Goal: Task Accomplishment & Management: Manage account settings

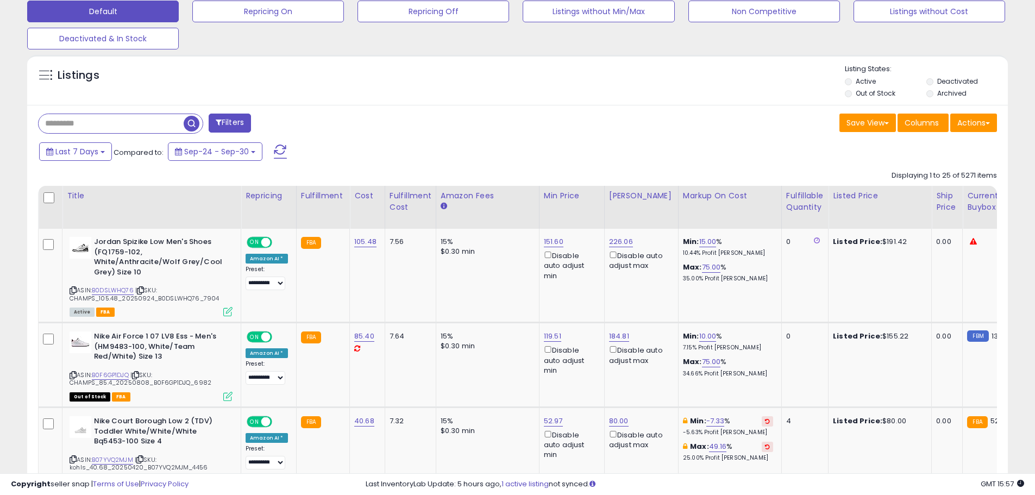
scroll to position [380, 0]
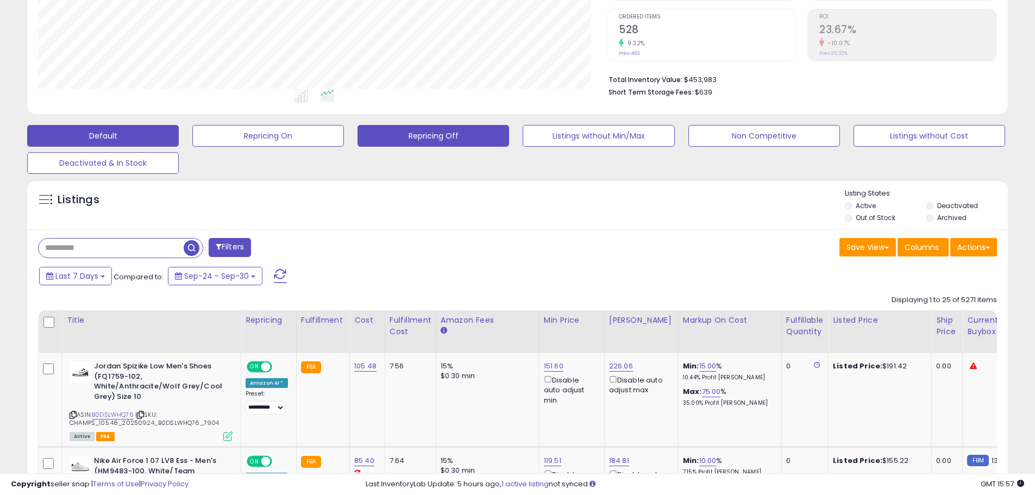
click at [440, 134] on button "Repricing Off" at bounding box center [434, 136] width 152 height 22
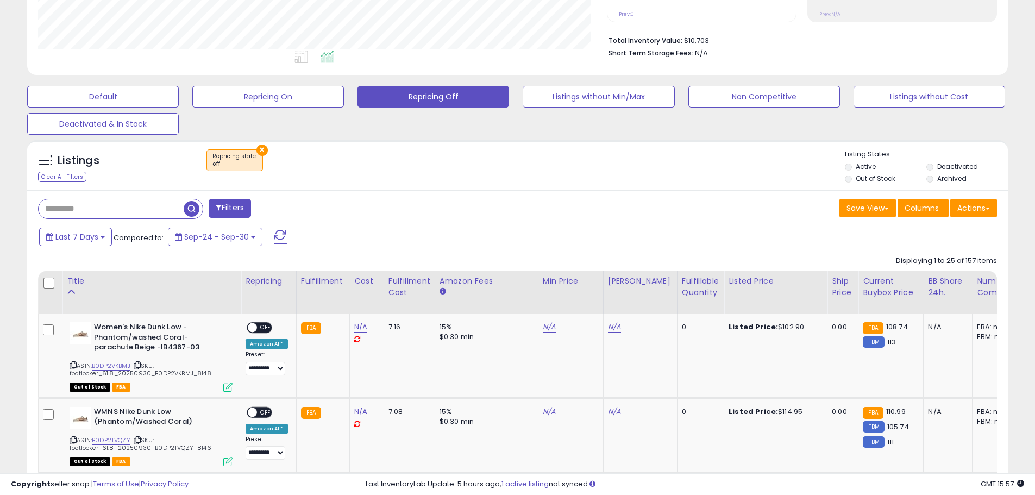
scroll to position [255, 0]
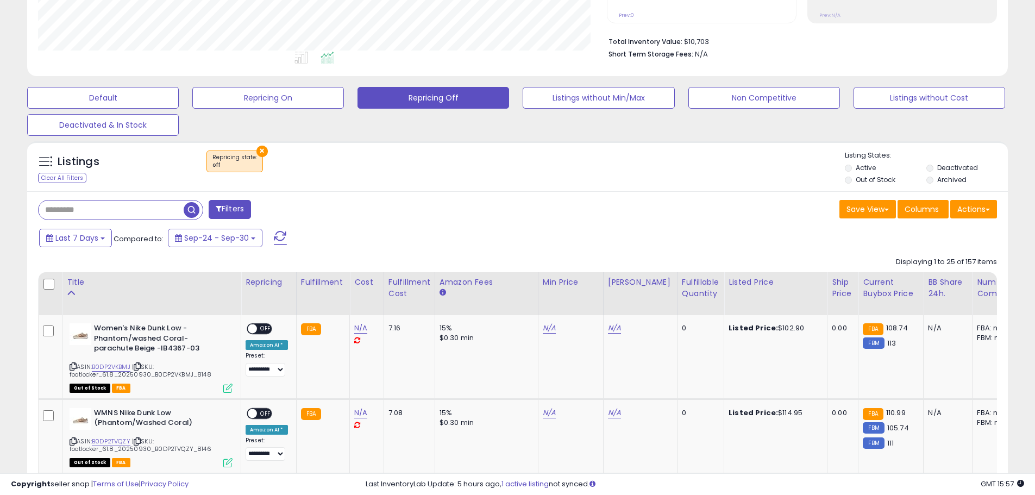
click at [260, 149] on button "×" at bounding box center [262, 151] width 11 height 11
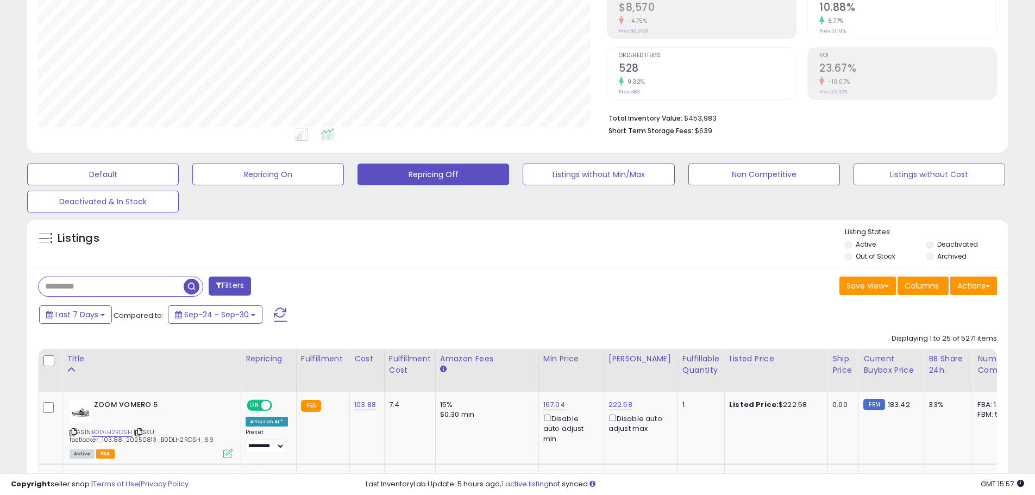
scroll to position [233, 0]
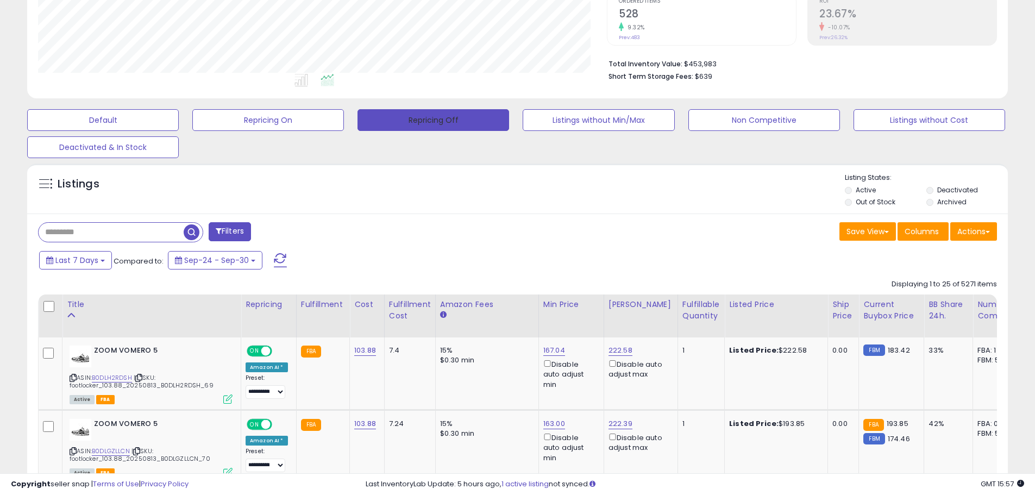
click at [453, 121] on button "Repricing Off" at bounding box center [434, 120] width 152 height 22
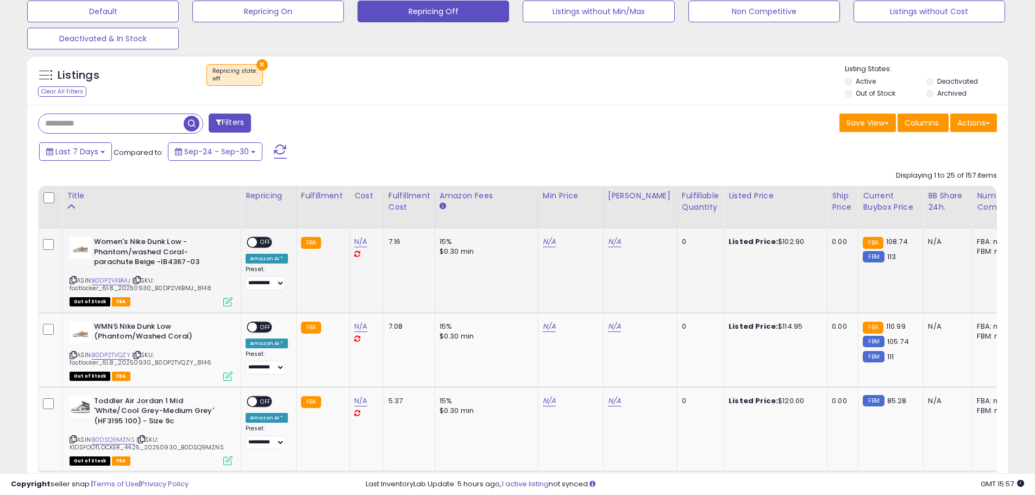
scroll to position [0, 0]
click at [484, 99] on div "Listings Clear All Filters × Repricing state : off" at bounding box center [517, 82] width 981 height 37
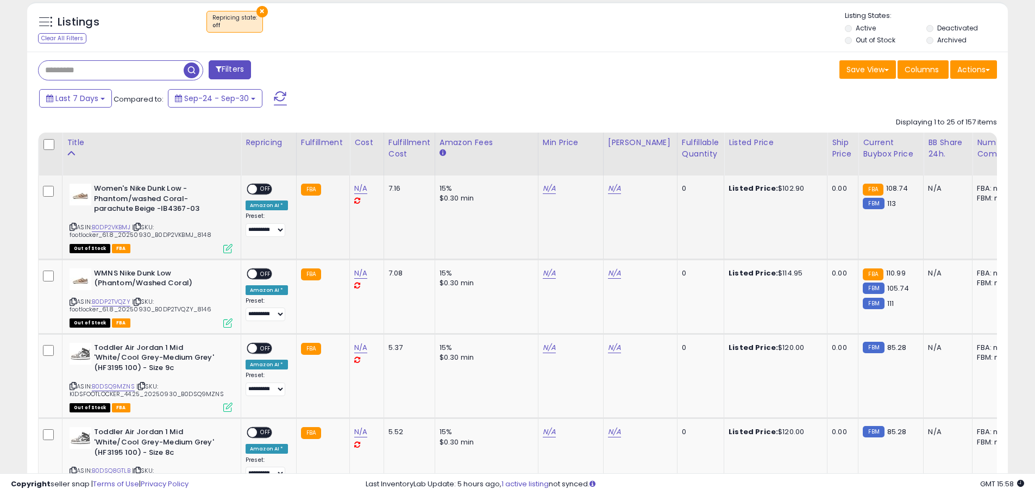
scroll to position [396, 0]
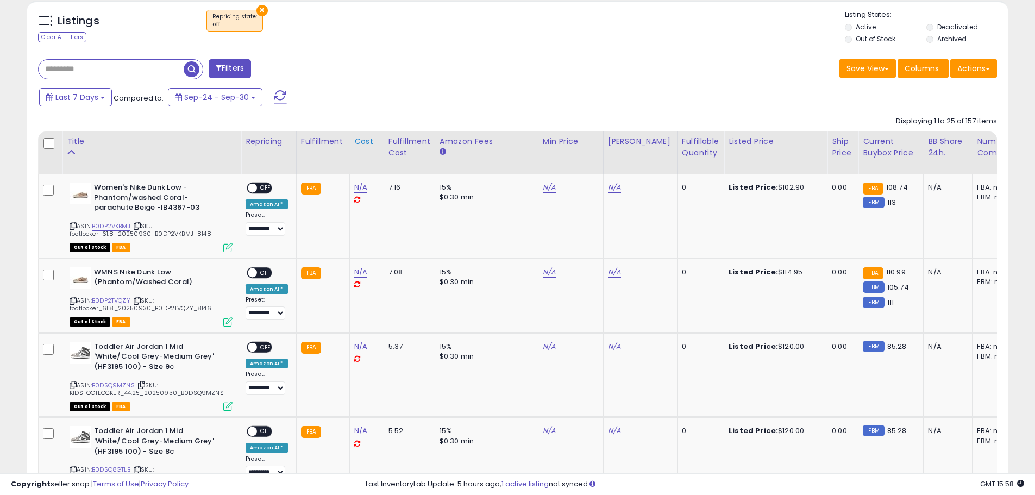
click at [359, 141] on div "Cost" at bounding box center [366, 141] width 25 height 11
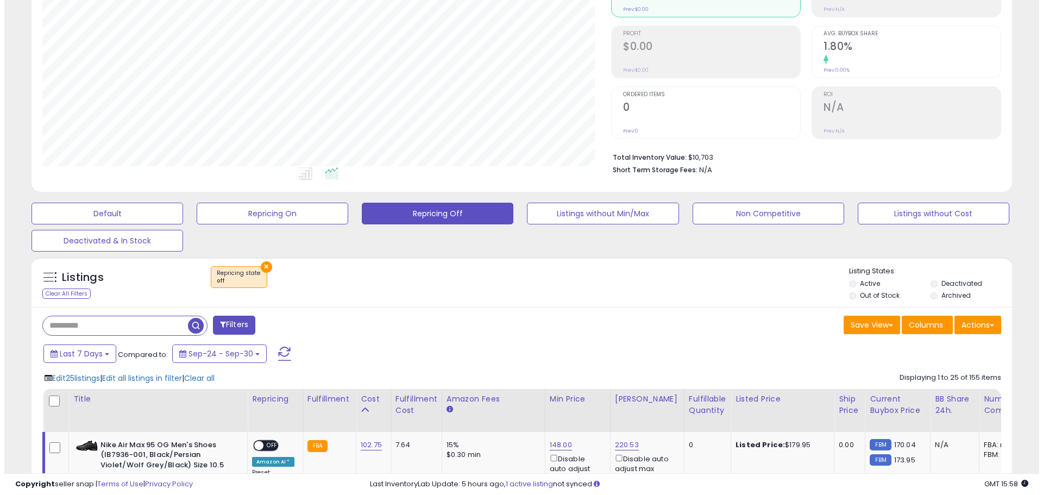
scroll to position [272, 0]
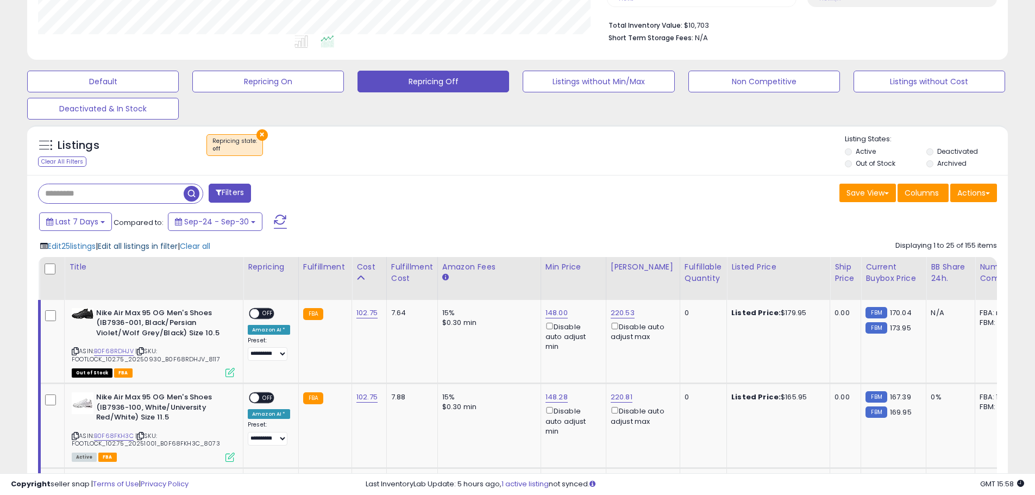
click at [132, 248] on span "Edit all listings in filter" at bounding box center [138, 246] width 80 height 11
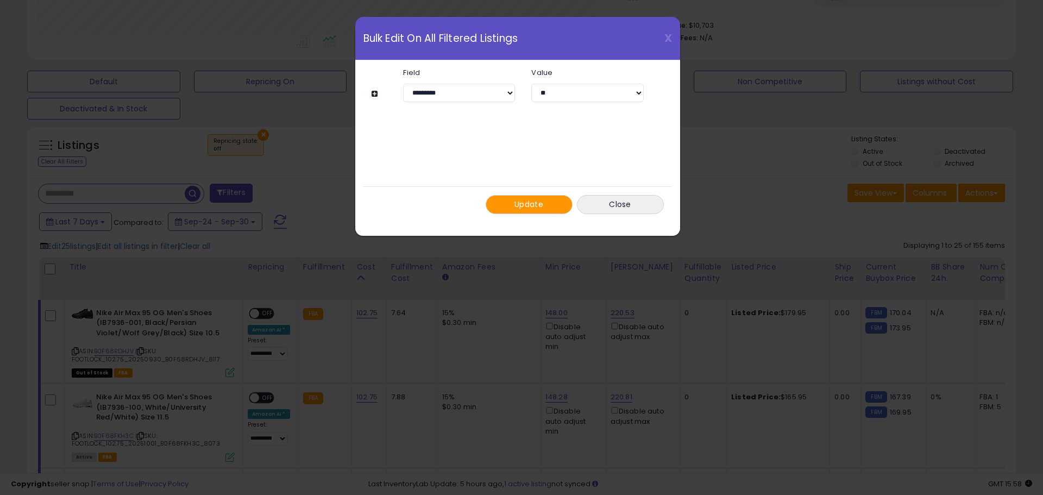
click at [528, 209] on span "Update" at bounding box center [529, 204] width 29 height 11
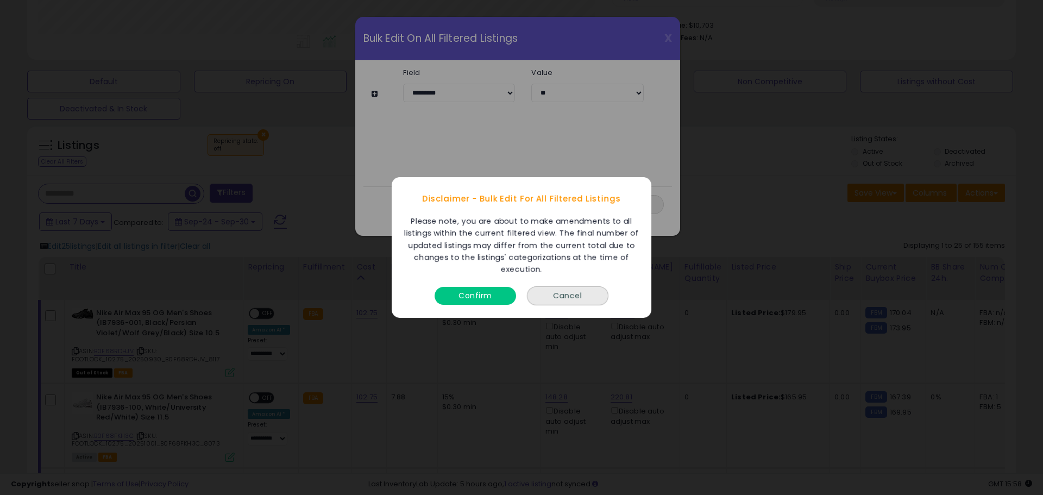
click at [473, 297] on button "Confirm" at bounding box center [476, 296] width 82 height 18
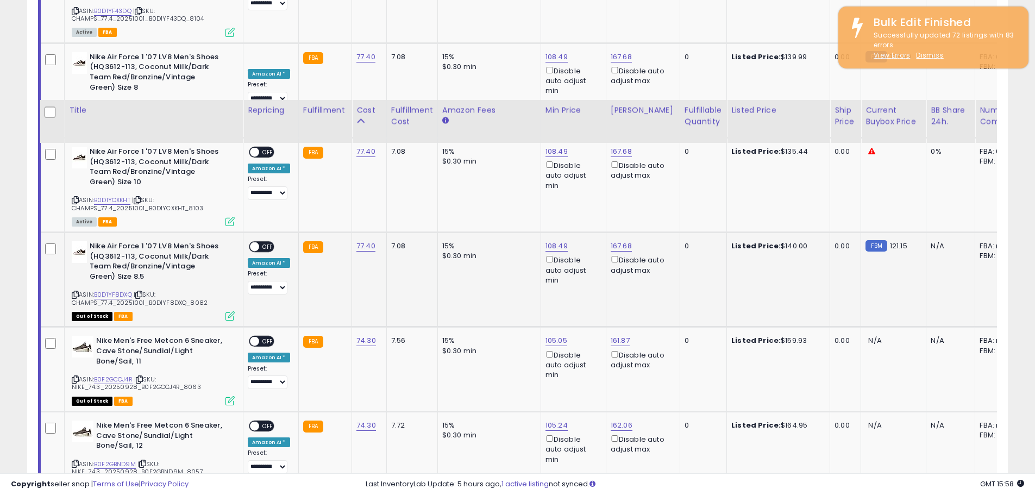
scroll to position [2354, 0]
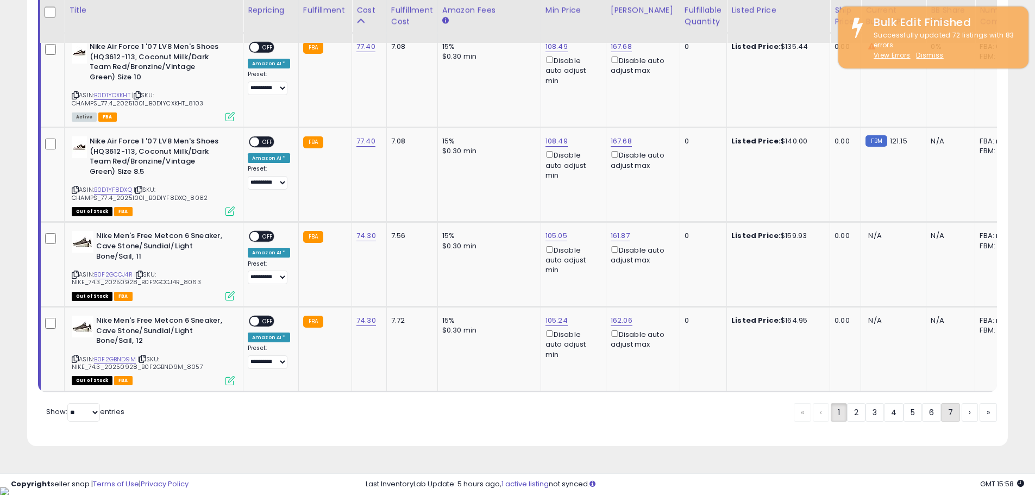
click at [949, 421] on link "7" at bounding box center [950, 412] width 19 height 18
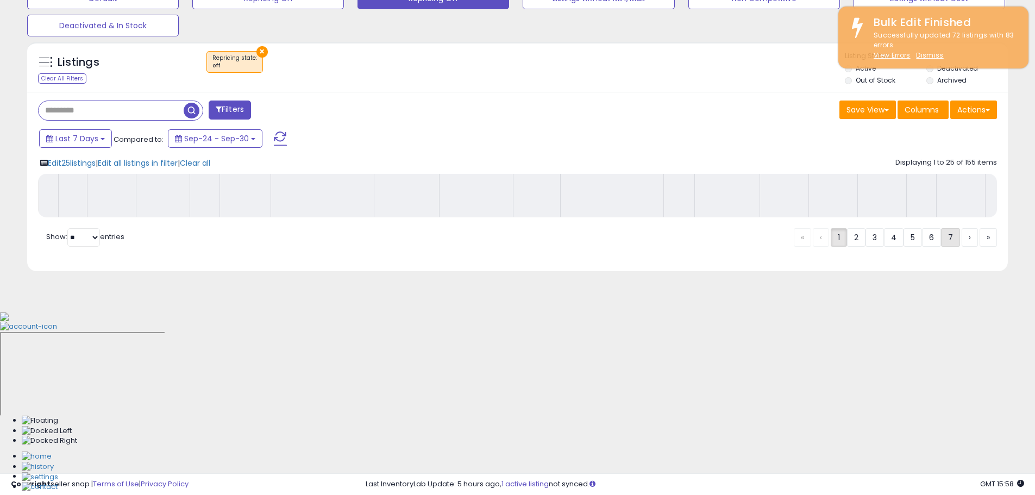
scroll to position [180, 0]
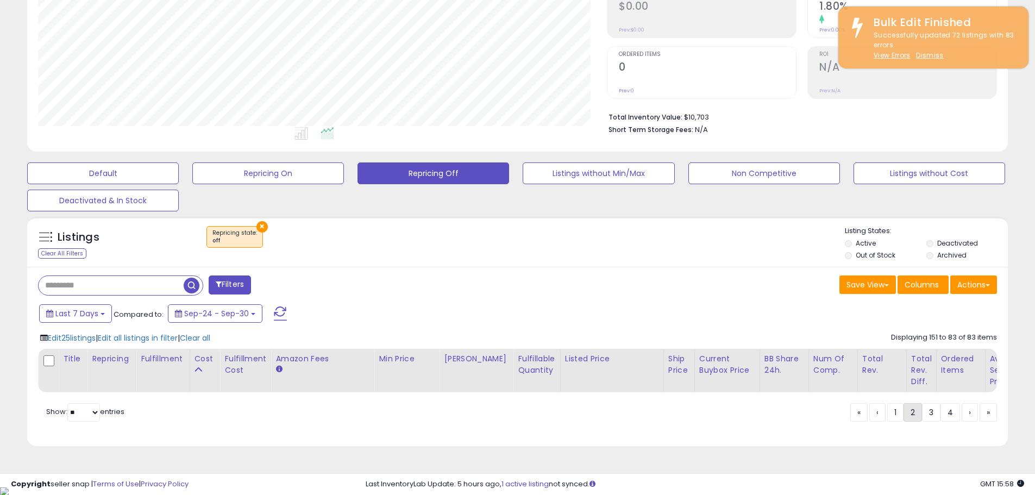
click at [916, 418] on link "2" at bounding box center [913, 412] width 18 height 18
click at [911, 422] on link "2" at bounding box center [913, 412] width 18 height 18
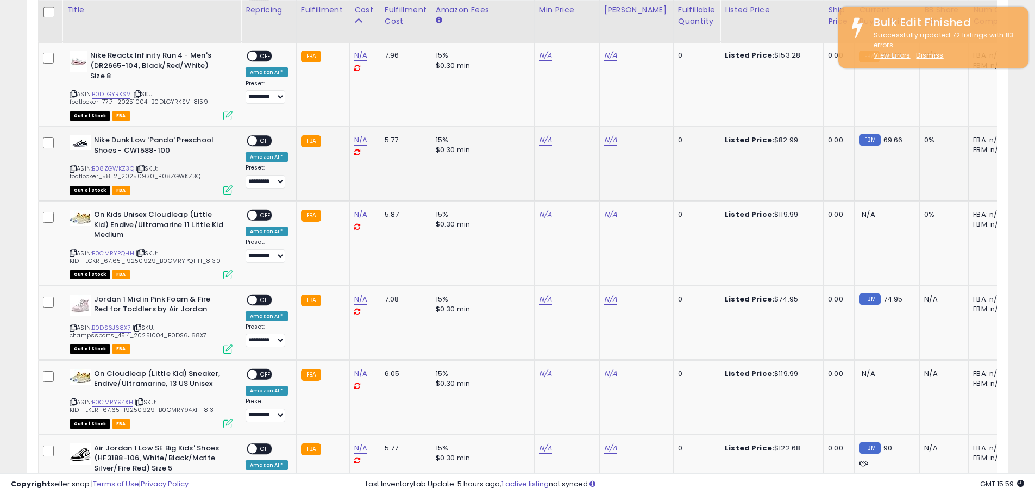
scroll to position [2253, 0]
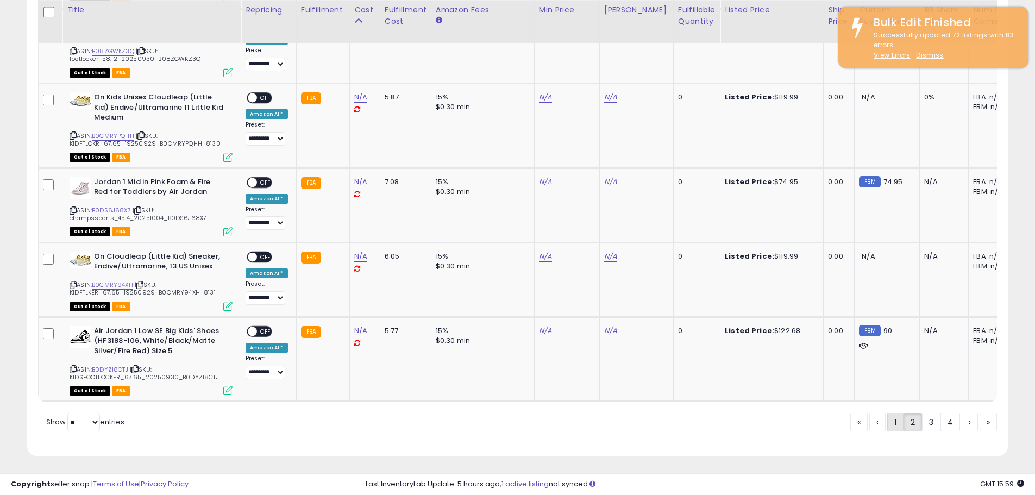
click at [890, 421] on link "1" at bounding box center [895, 422] width 16 height 18
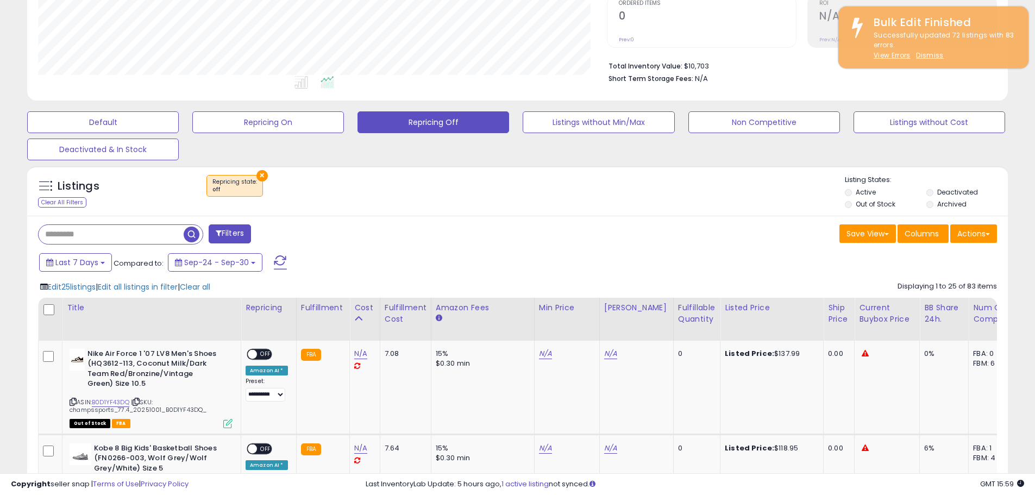
scroll to position [184, 0]
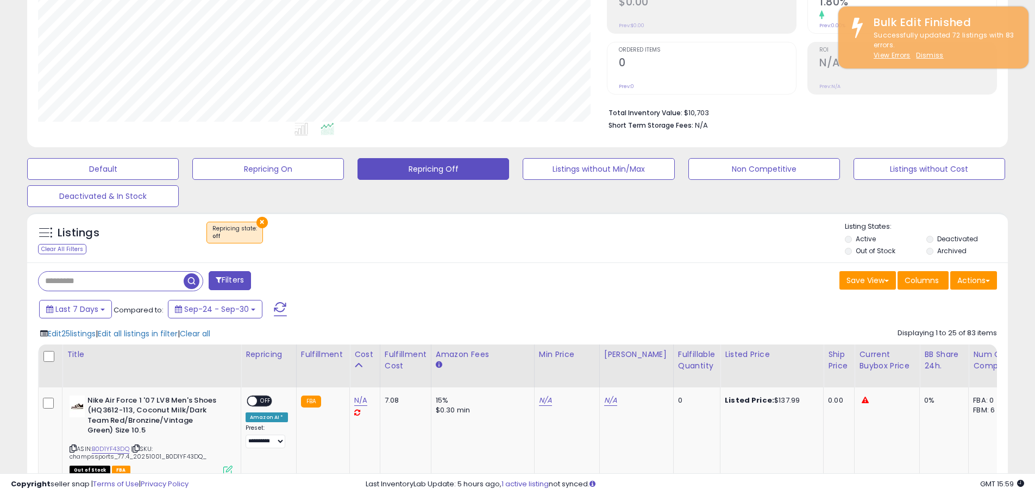
click at [258, 219] on button "×" at bounding box center [262, 222] width 11 height 11
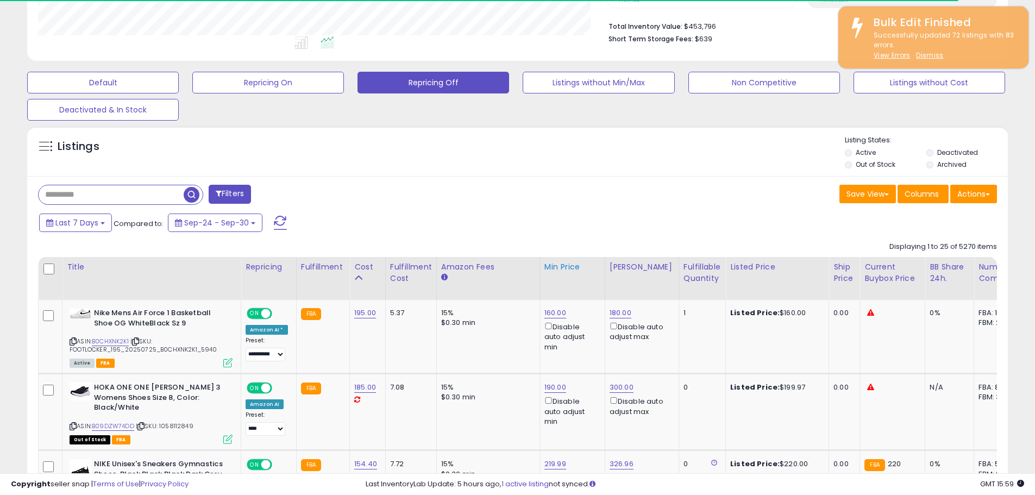
scroll to position [342, 0]
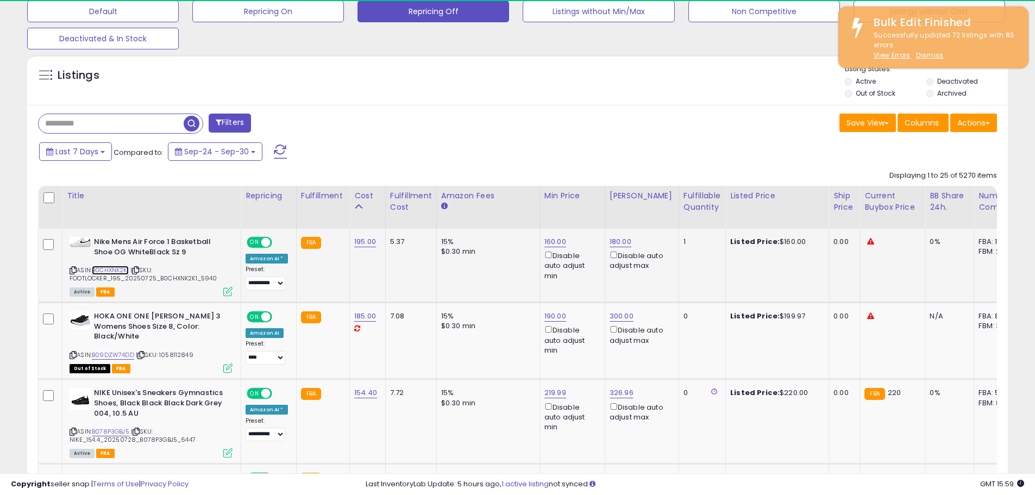
click at [120, 271] on link "B0CHXNK2K1" at bounding box center [110, 270] width 37 height 9
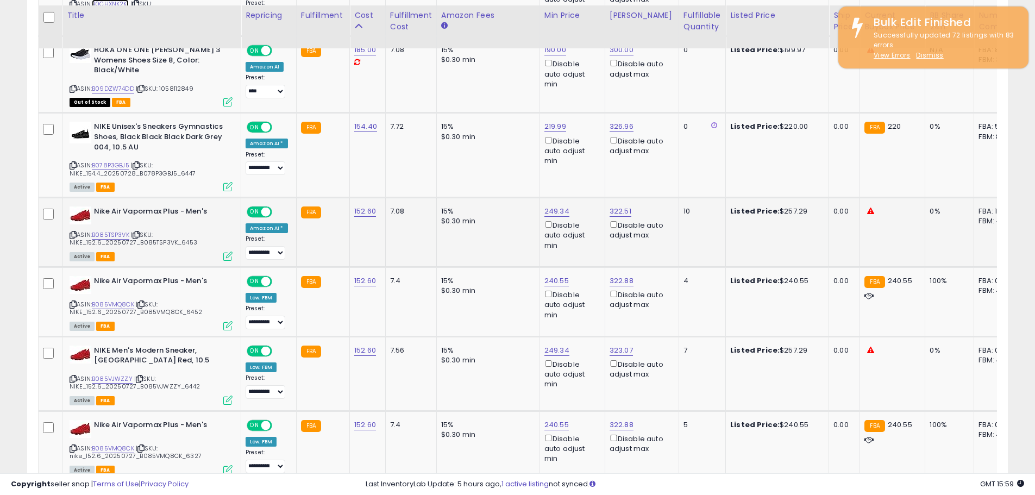
scroll to position [614, 0]
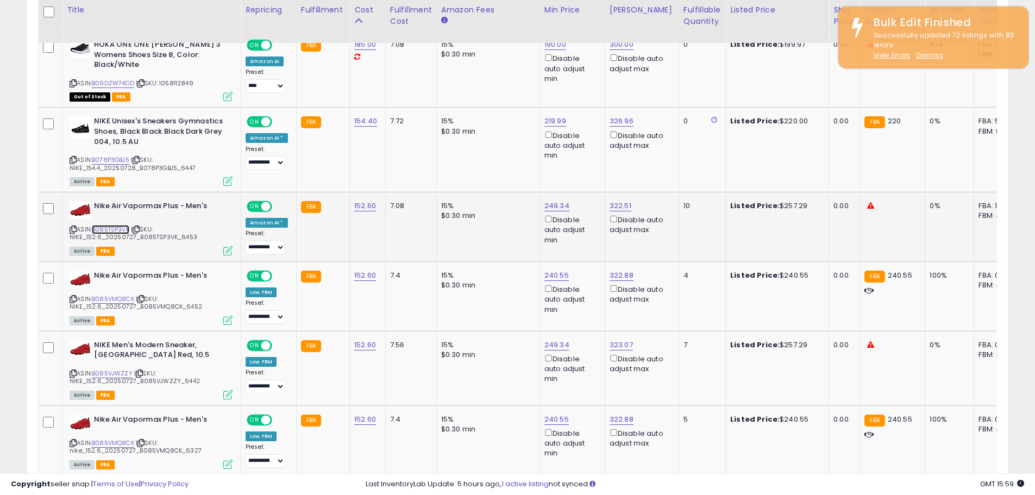
click at [108, 225] on link "B085TSP3VK" at bounding box center [110, 229] width 37 height 9
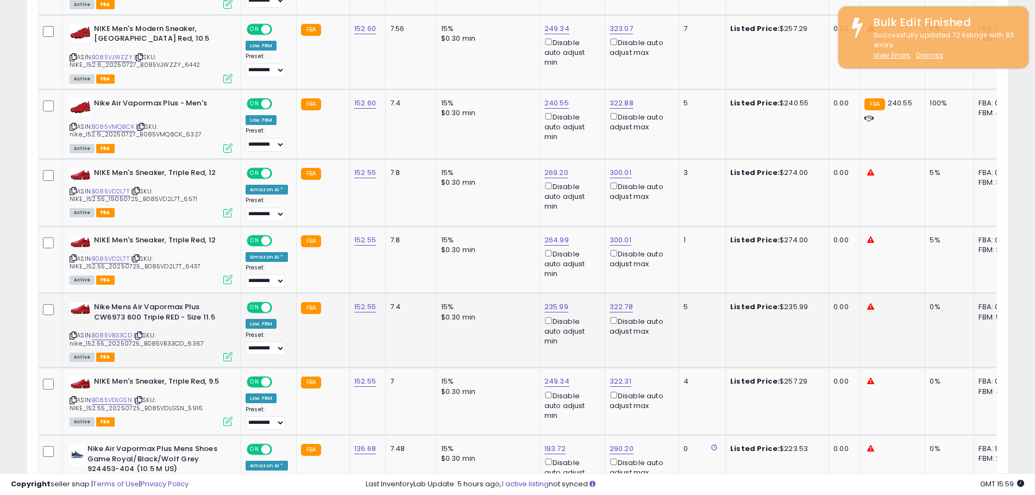
scroll to position [940, 0]
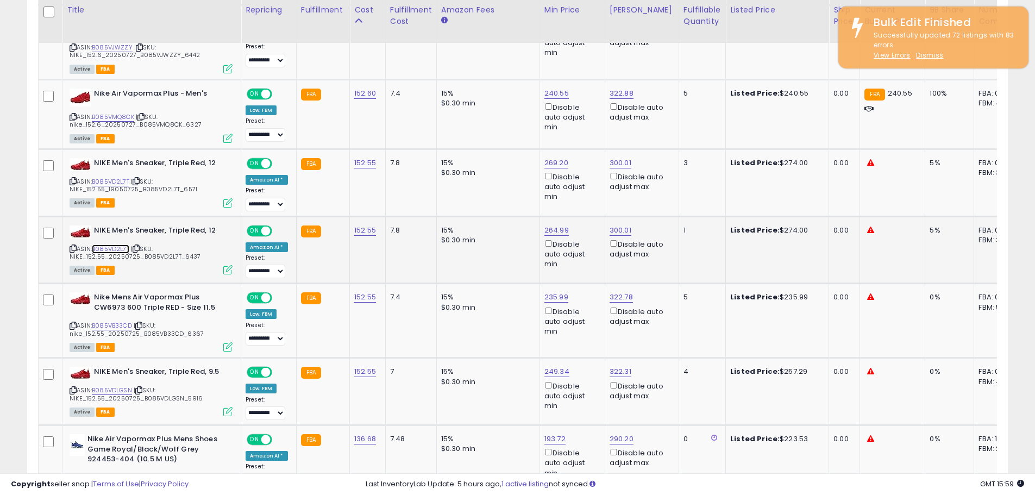
click at [107, 246] on link "B085VD2L7T" at bounding box center [110, 249] width 37 height 9
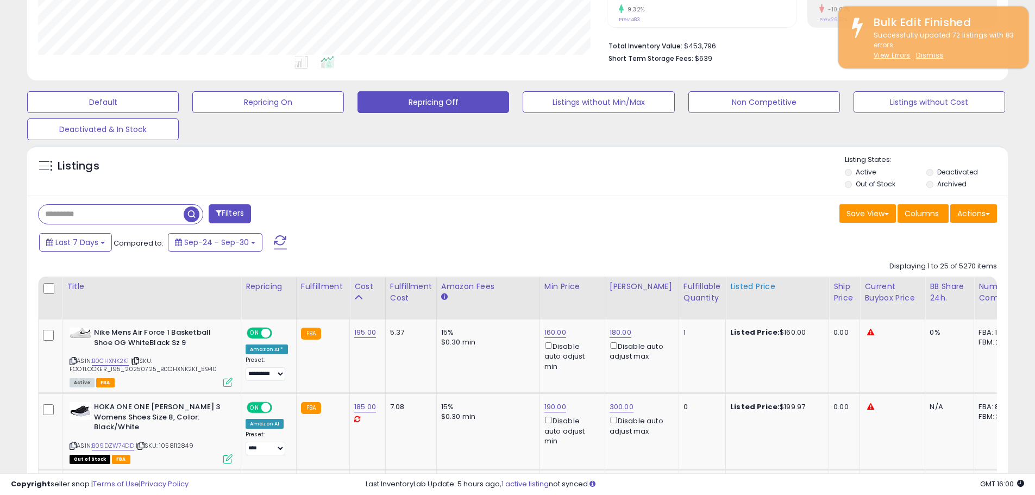
scroll to position [301, 0]
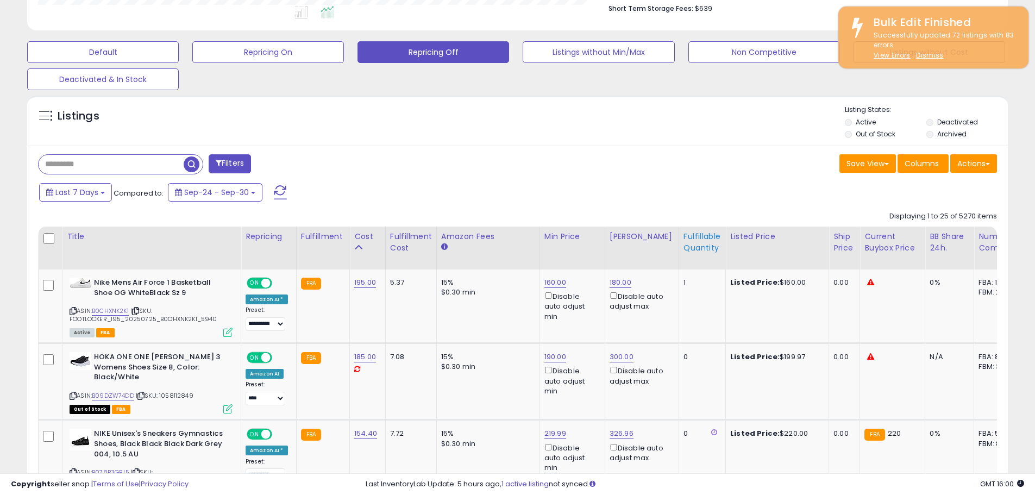
click at [690, 239] on div "Fulfillable Quantity" at bounding box center [702, 242] width 37 height 23
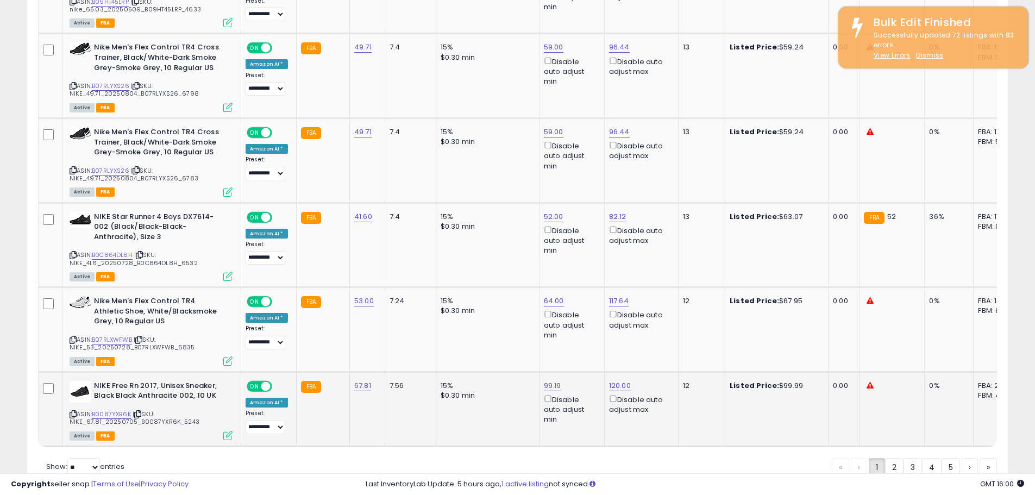
scroll to position [2188, 0]
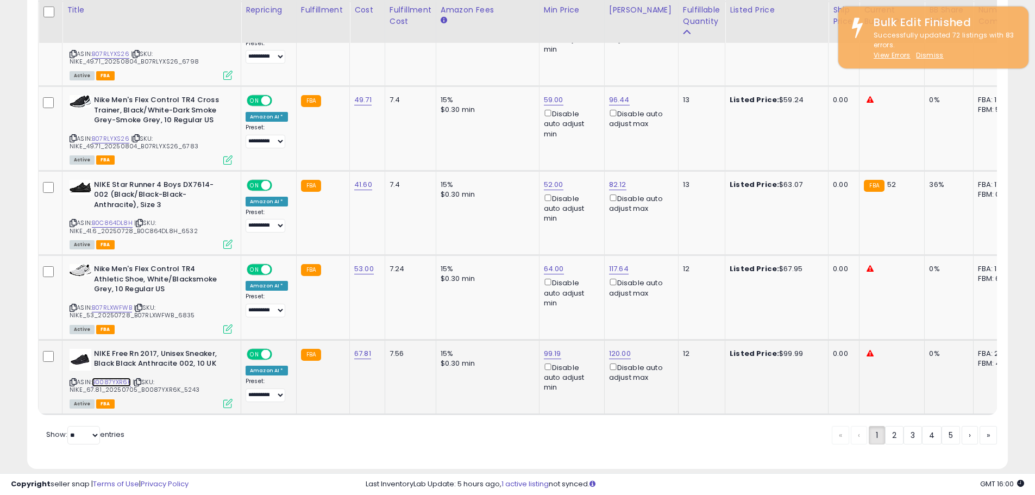
click at [120, 378] on link "B0087YXR6K" at bounding box center [111, 382] width 39 height 9
click at [109, 303] on link "B07RLXWFWB" at bounding box center [112, 307] width 40 height 9
click at [912, 426] on link "3" at bounding box center [913, 435] width 18 height 18
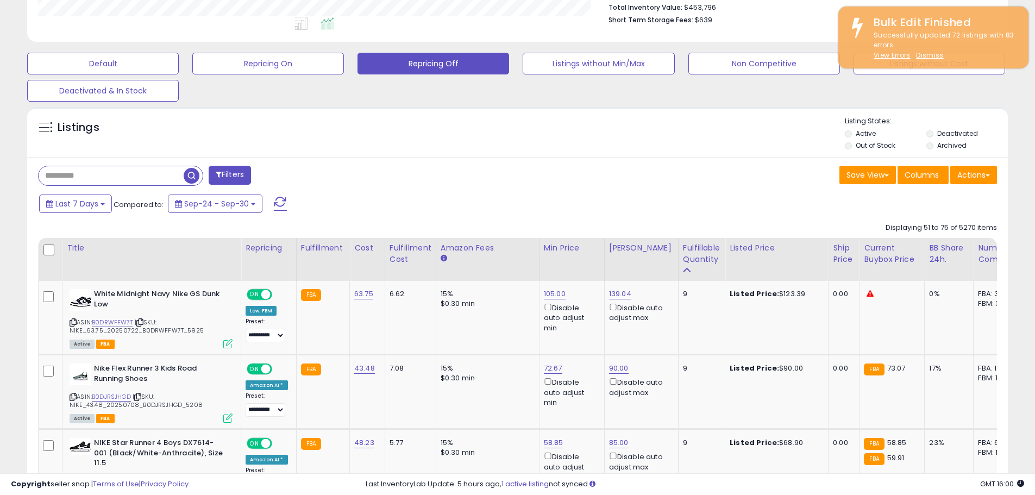
scroll to position [342, 0]
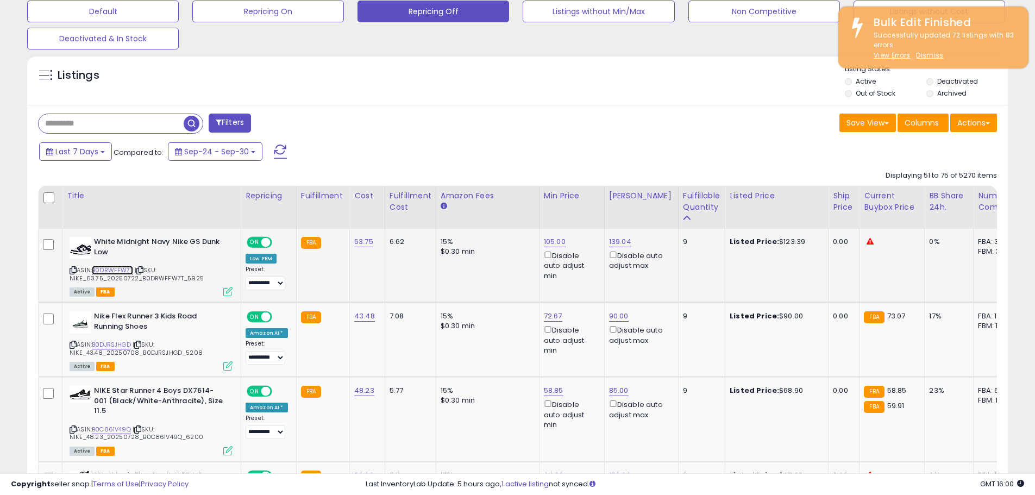
click at [121, 273] on link "B0DRWFFW7T" at bounding box center [112, 270] width 41 height 9
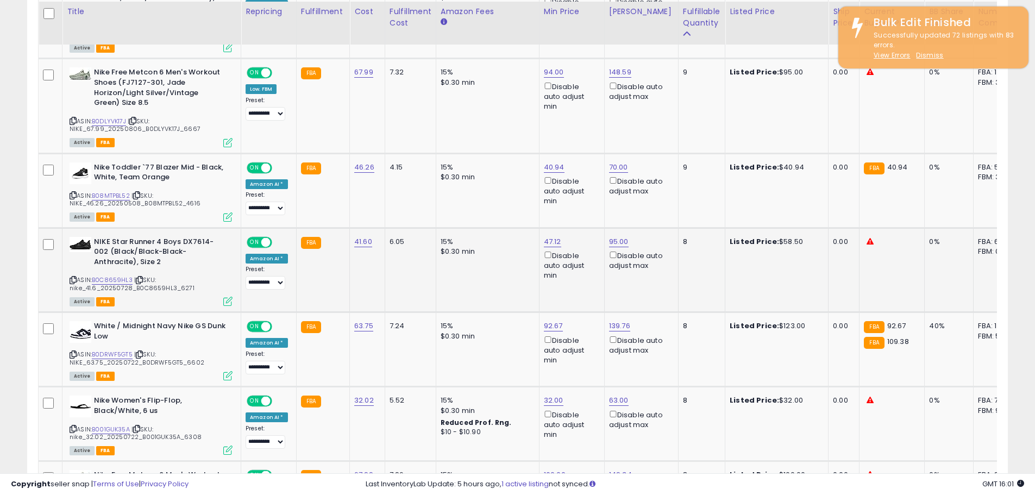
scroll to position [831, 0]
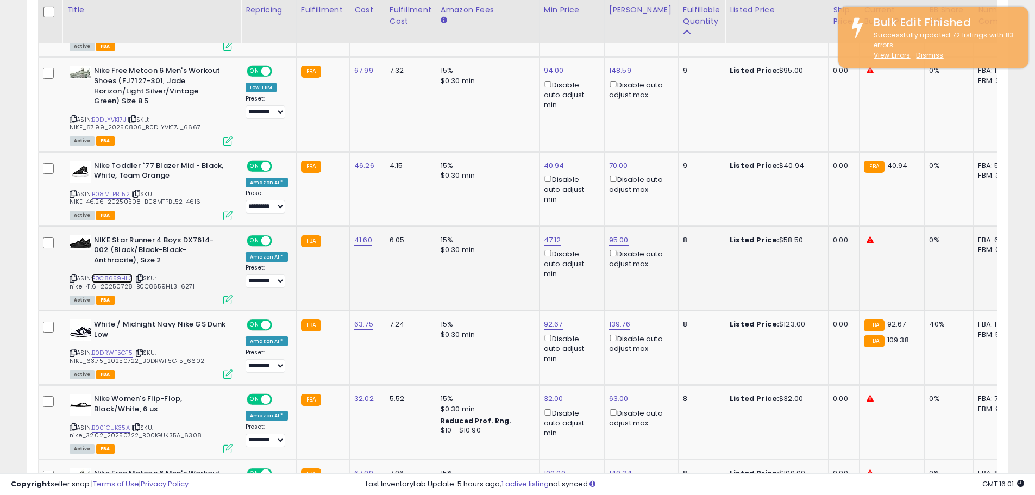
click at [113, 274] on link "B0C8659HL3" at bounding box center [112, 278] width 41 height 9
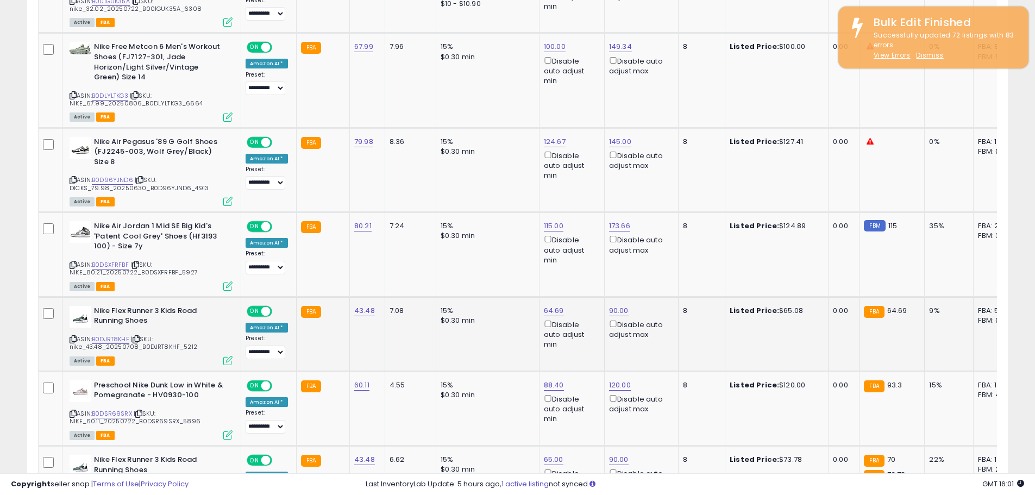
scroll to position [1266, 0]
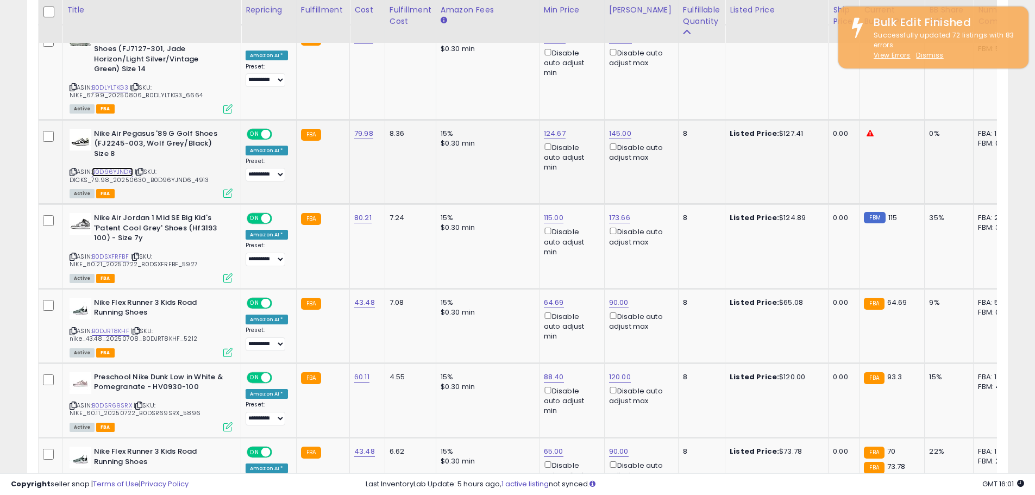
click at [127, 167] on link "B0D96YJND6" at bounding box center [112, 171] width 41 height 9
click at [539, 148] on td "124.67 Disable auto adjust min" at bounding box center [571, 162] width 65 height 85
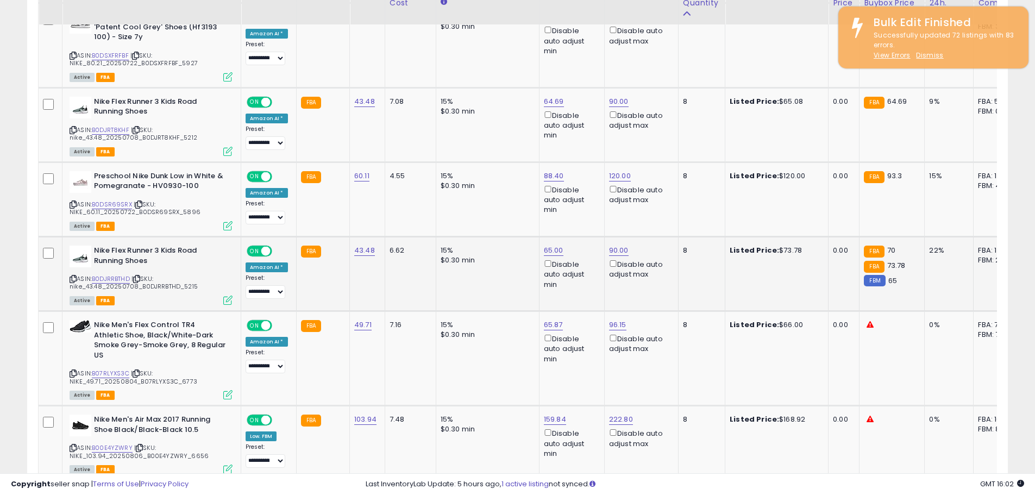
scroll to position [1646, 0]
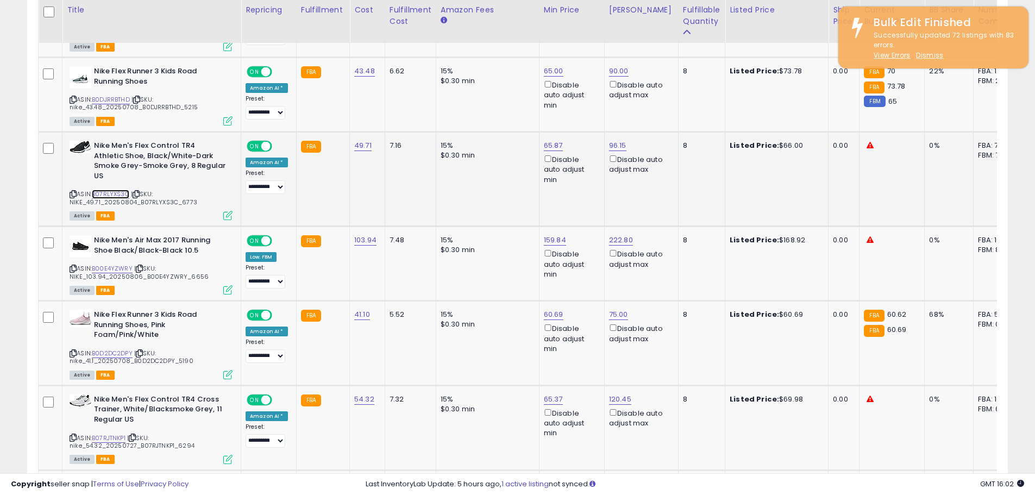
click at [120, 190] on link "B07RLYXS3C" at bounding box center [110, 194] width 37 height 9
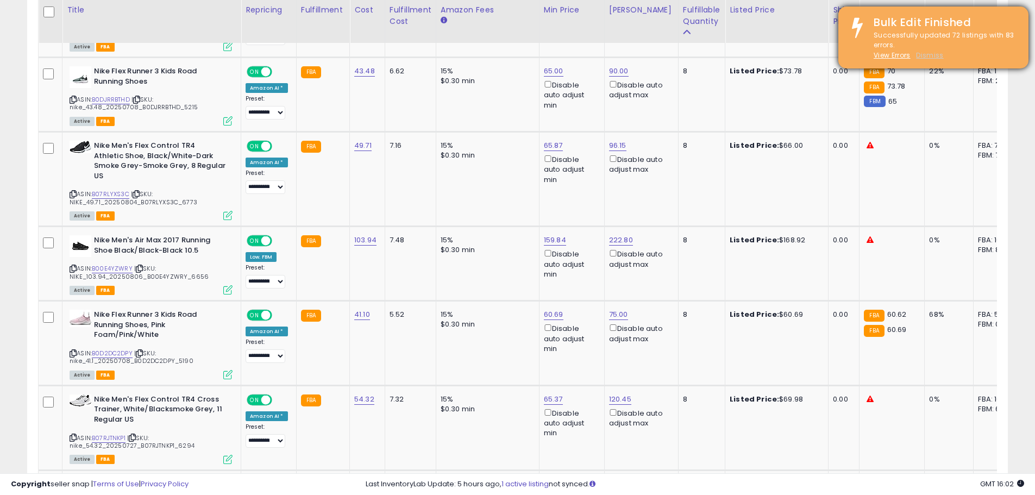
click at [930, 57] on u "Dismiss" at bounding box center [929, 55] width 27 height 9
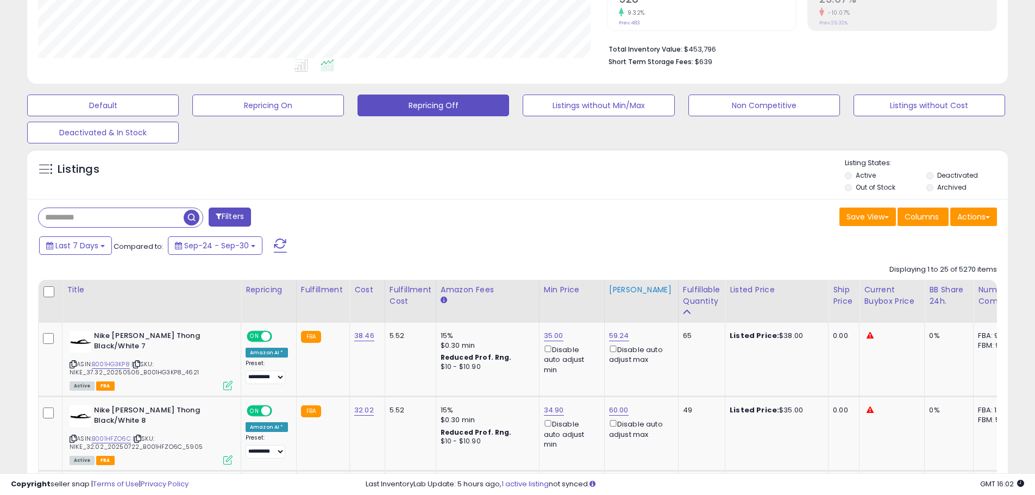
scroll to position [326, 0]
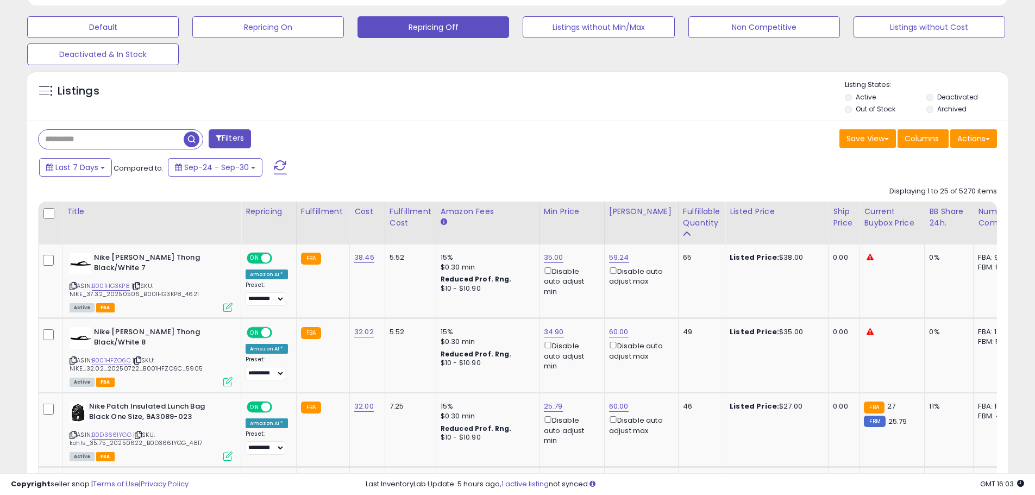
click at [550, 136] on div "Save View Save As New View Update Current View Columns Actions Import Export Vi…" at bounding box center [762, 139] width 488 height 21
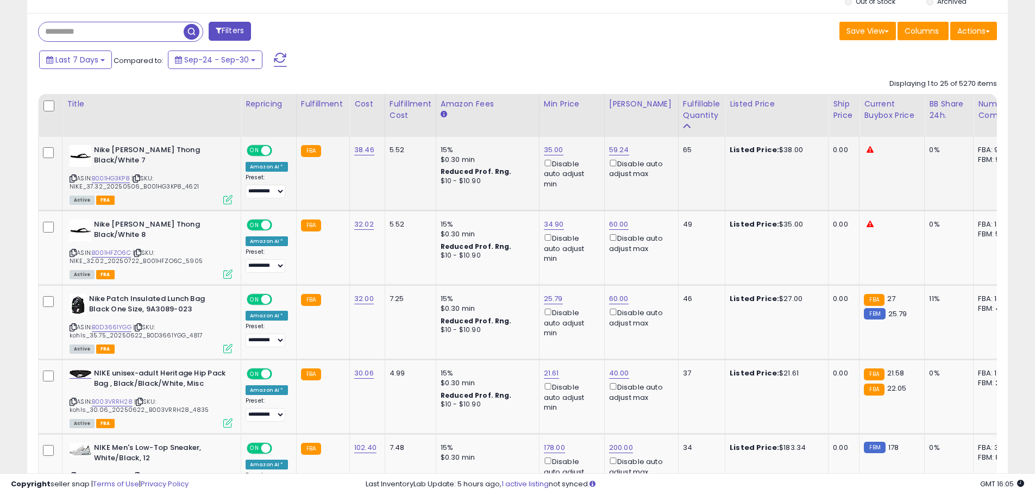
scroll to position [435, 0]
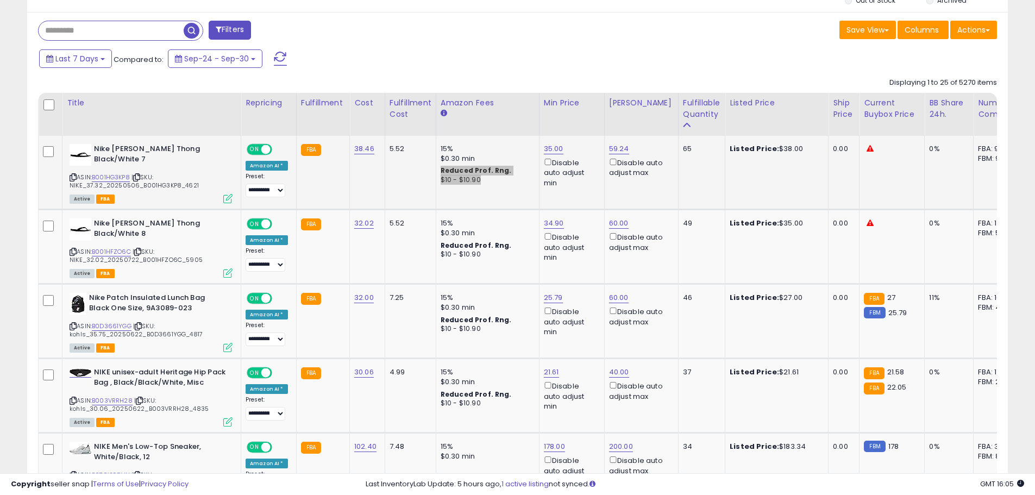
drag, startPoint x: 443, startPoint y: 171, endPoint x: 501, endPoint y: 191, distance: 60.5
click at [501, 191] on td "15% $0.30 min Reduced Prof. Rng. $10 - $10.90" at bounding box center [487, 173] width 103 height 74
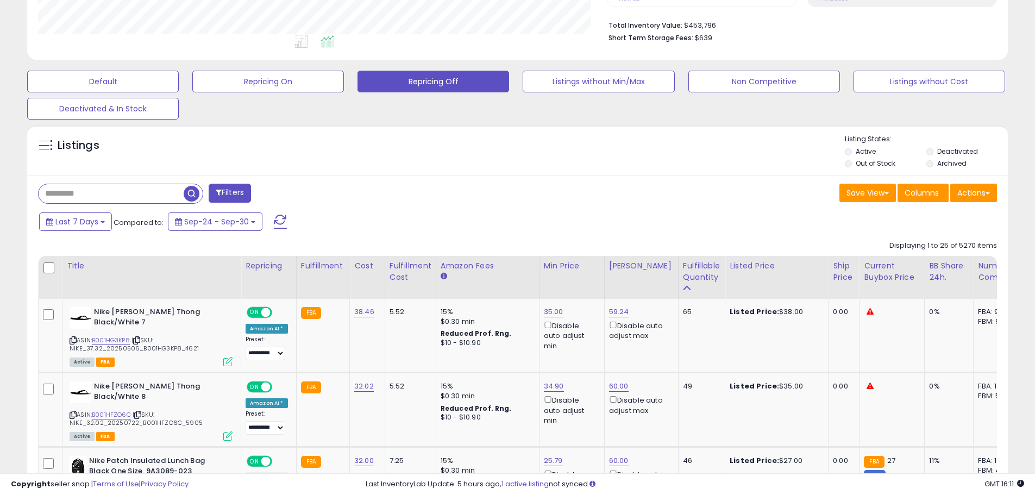
scroll to position [326, 0]
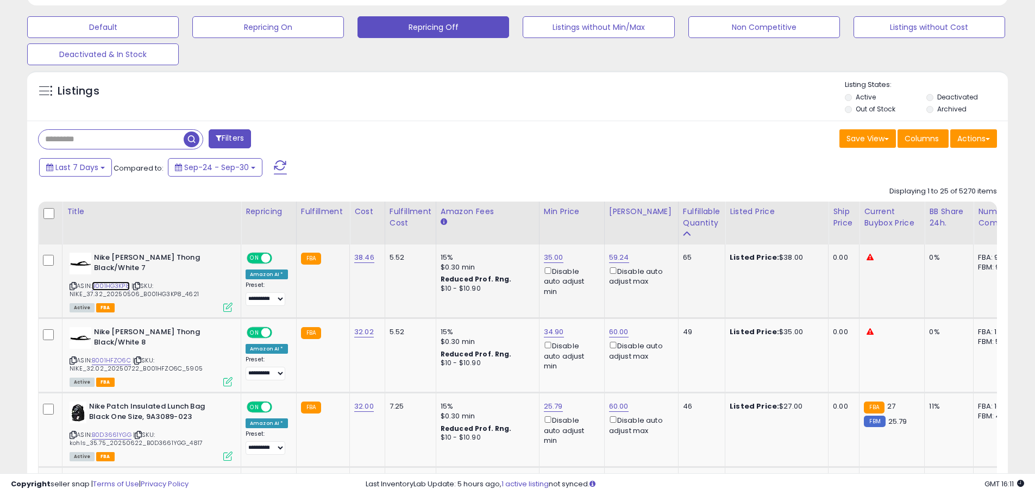
click at [121, 286] on link "B001HG3KP8" at bounding box center [111, 286] width 38 height 9
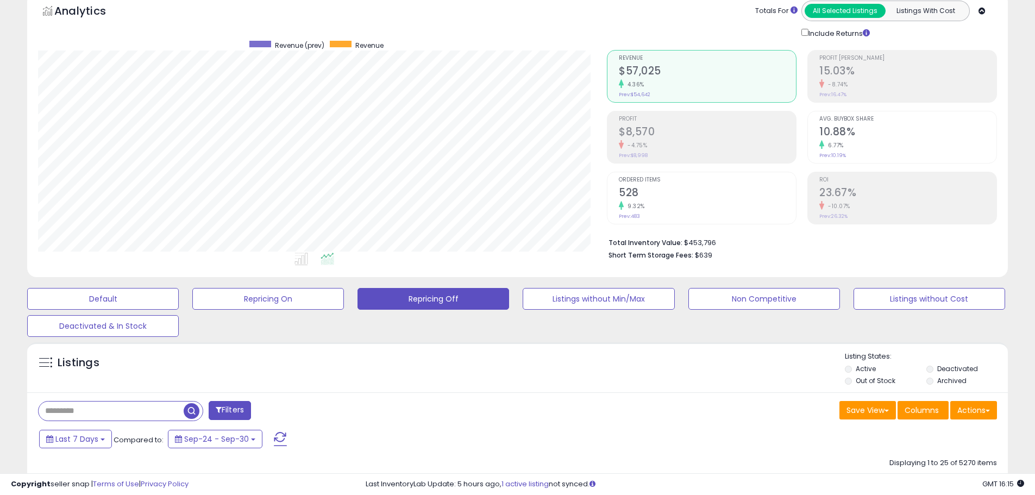
scroll to position [0, 0]
